Goal: Transaction & Acquisition: Purchase product/service

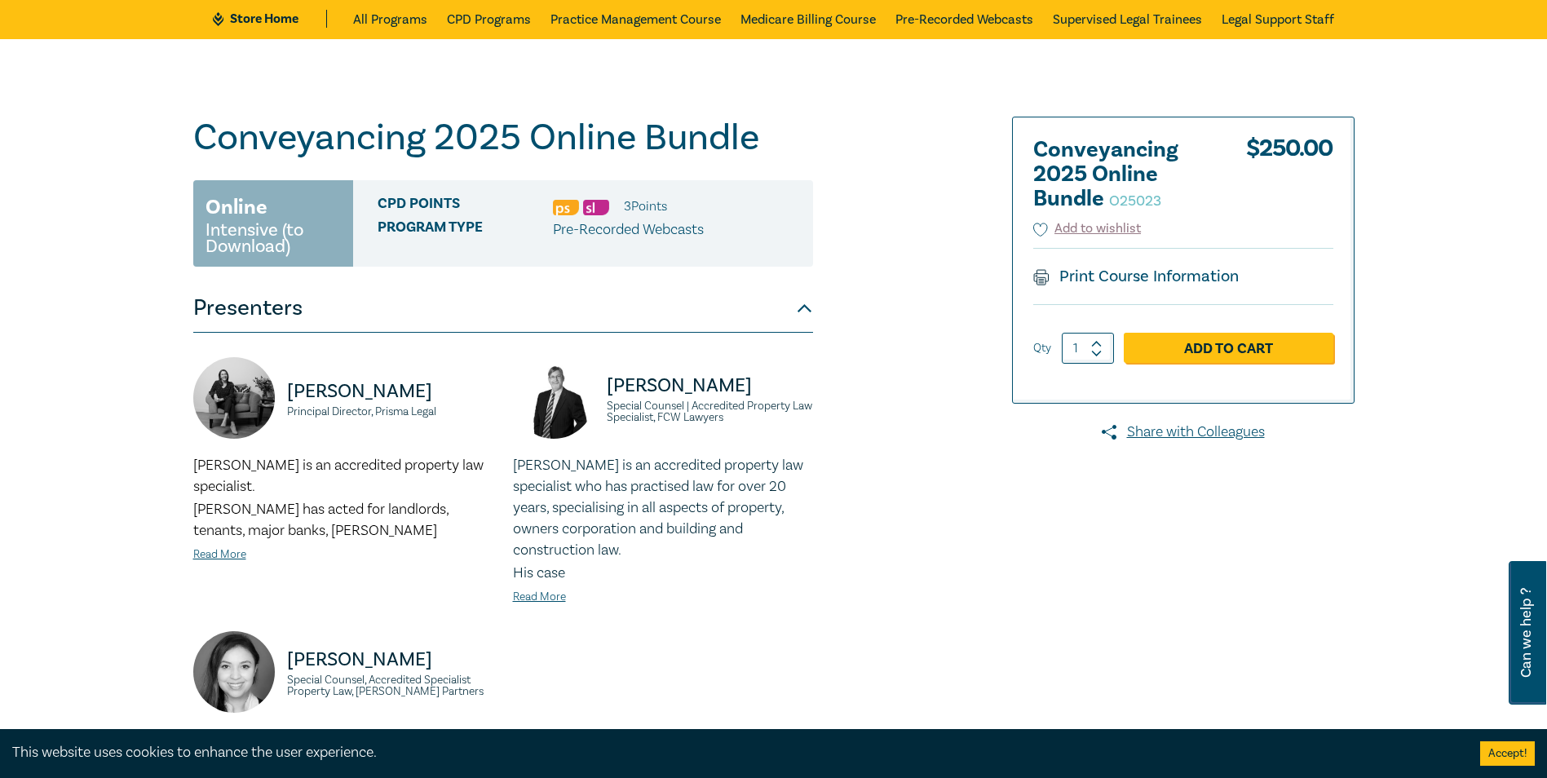
scroll to position [61, 0]
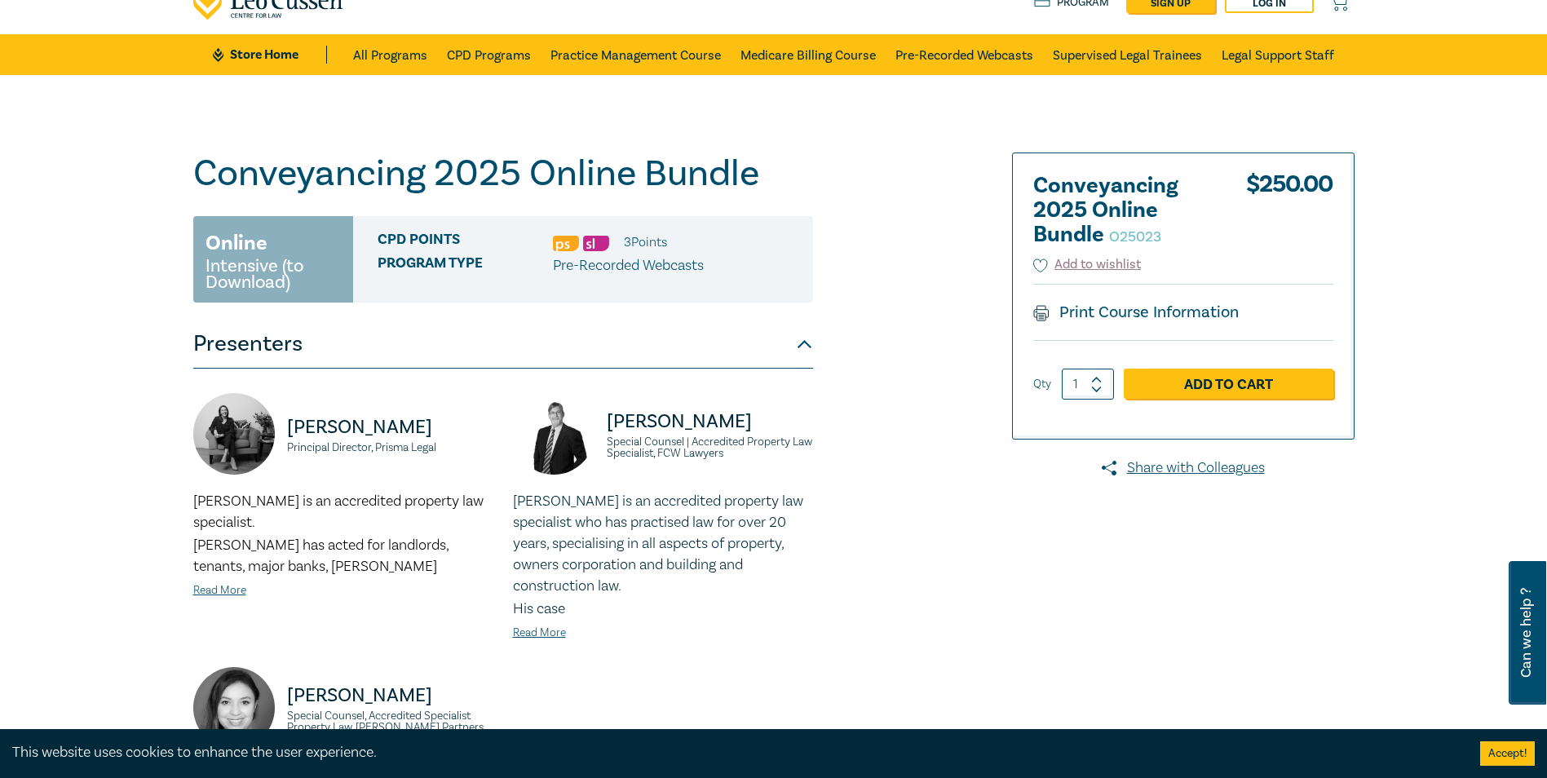
click at [988, 542] on div at bounding box center [1167, 611] width 394 height 916
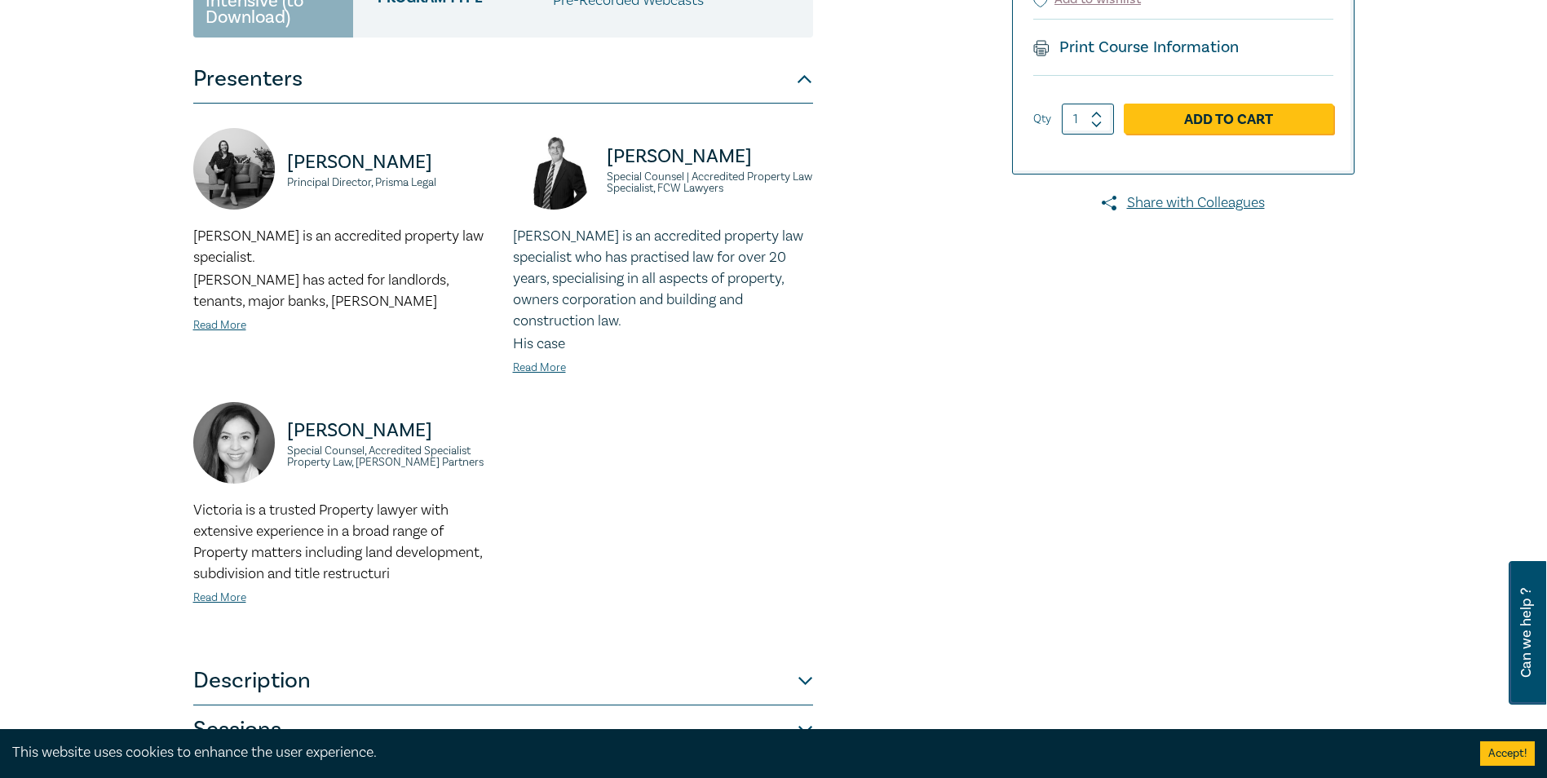
scroll to position [612, 0]
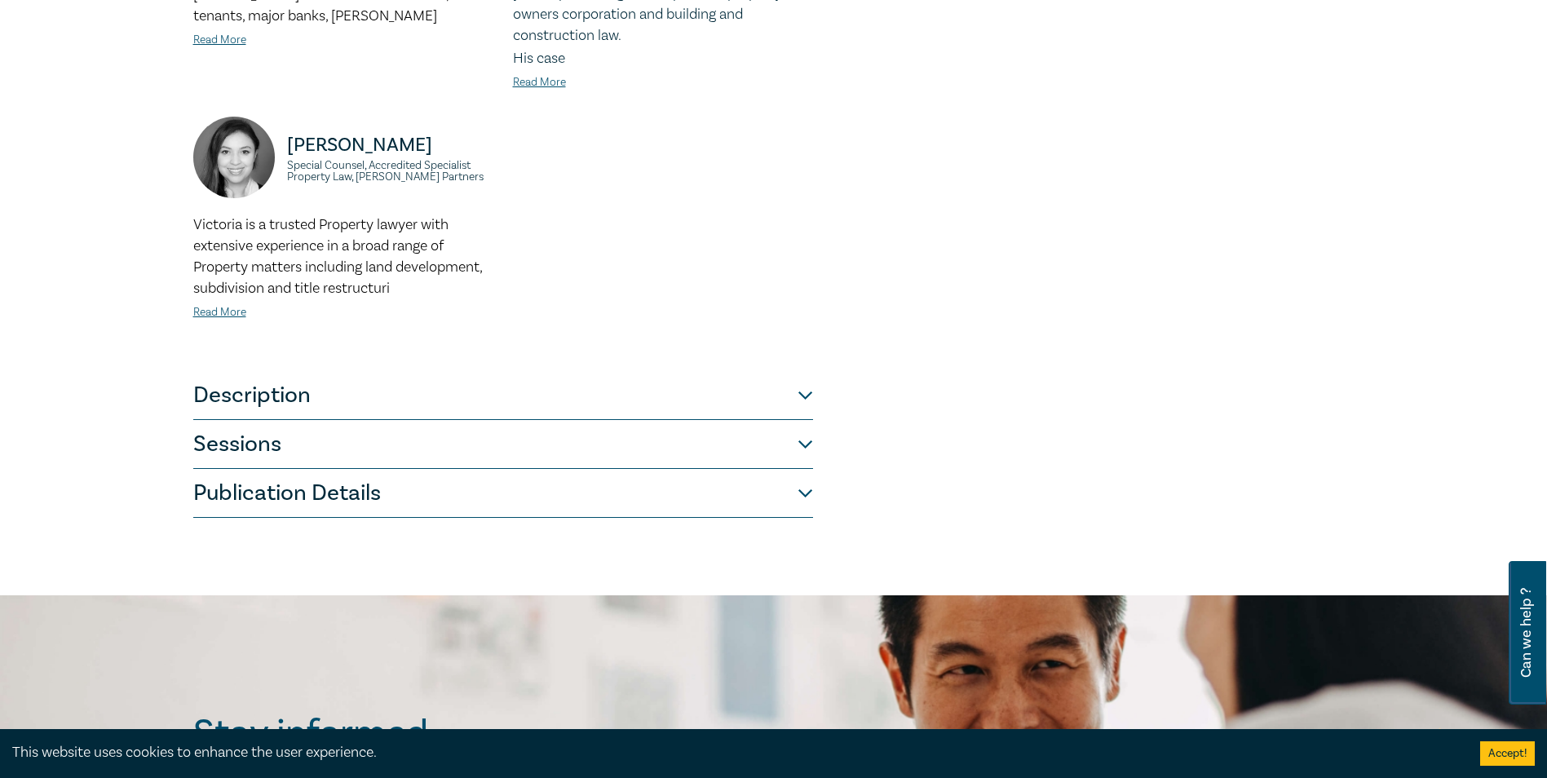
click at [797, 424] on button "Sessions" at bounding box center [503, 444] width 620 height 49
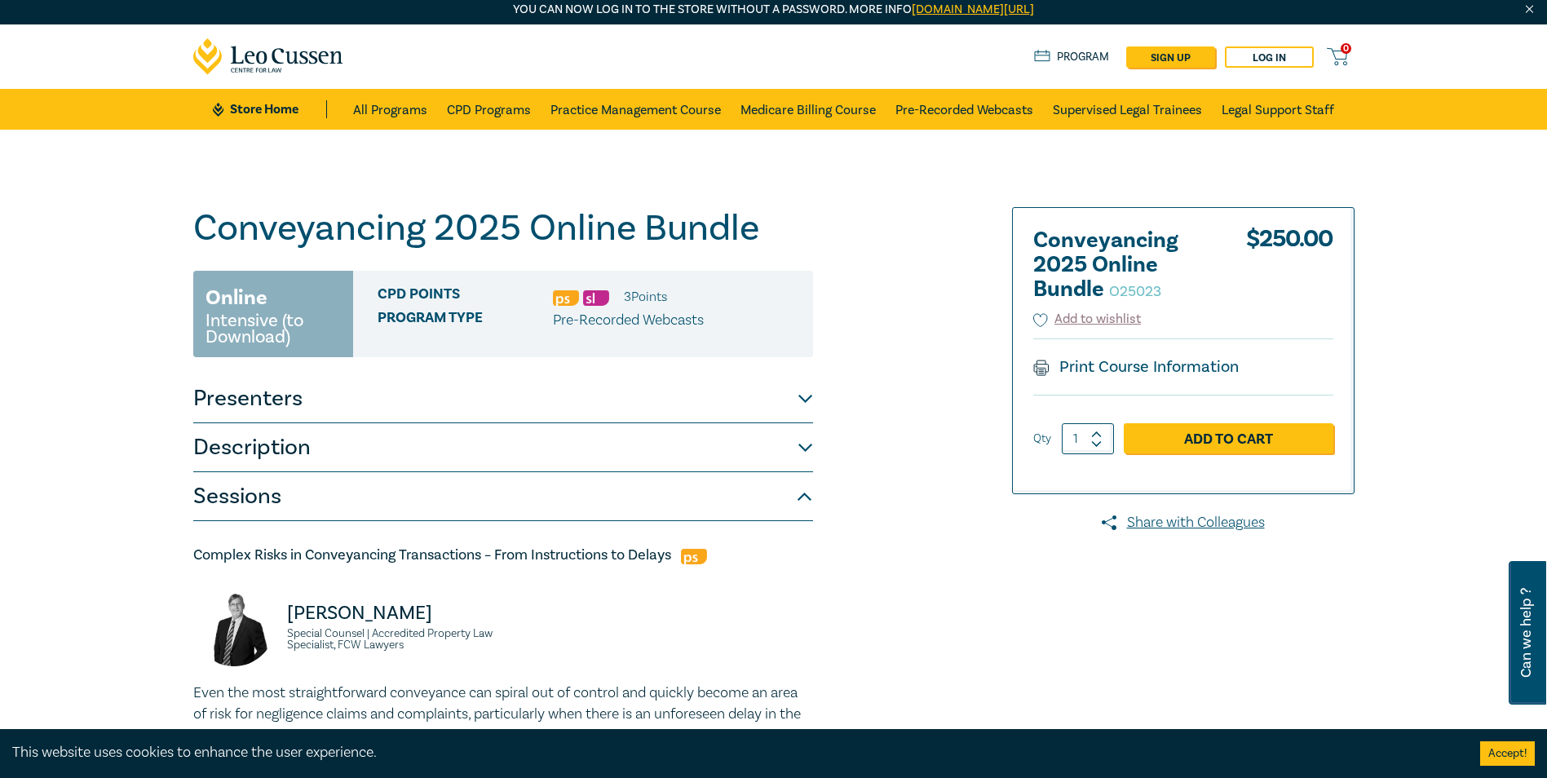
scroll to position [0, 0]
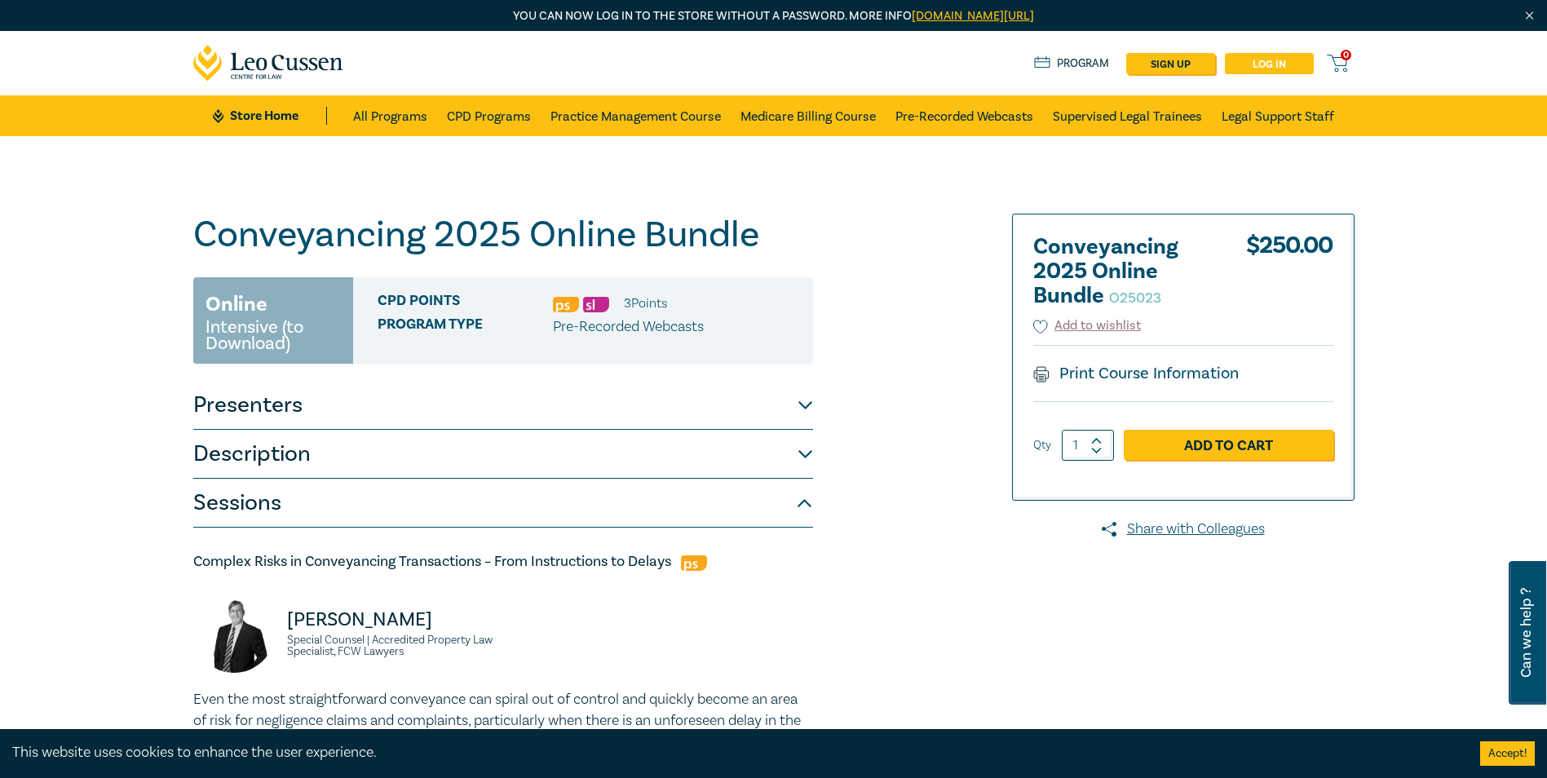
click at [1268, 61] on link "Log in" at bounding box center [1269, 63] width 89 height 21
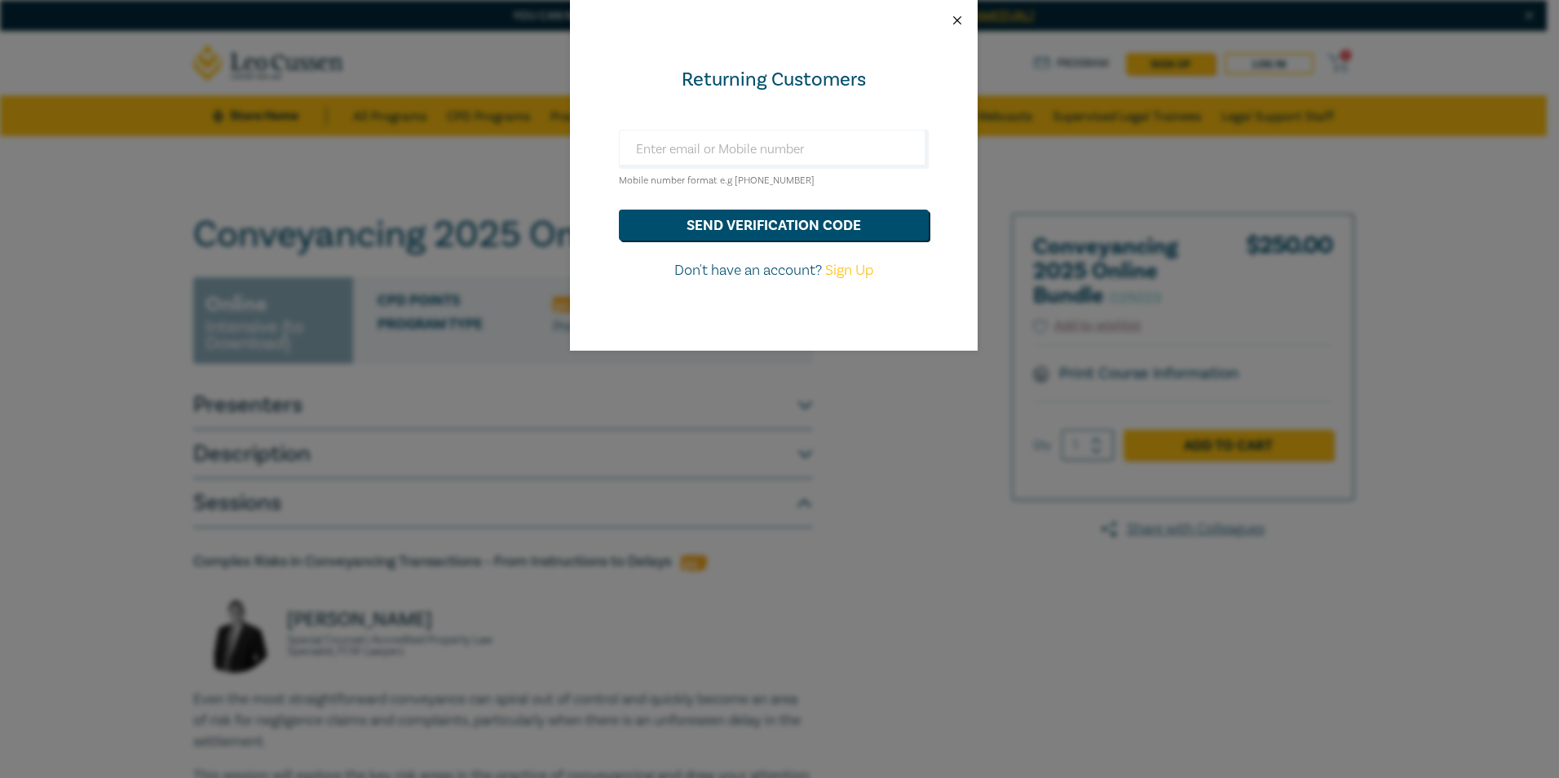
click at [958, 15] on button "Close" at bounding box center [957, 20] width 15 height 15
